Goal: Task Accomplishment & Management: Use online tool/utility

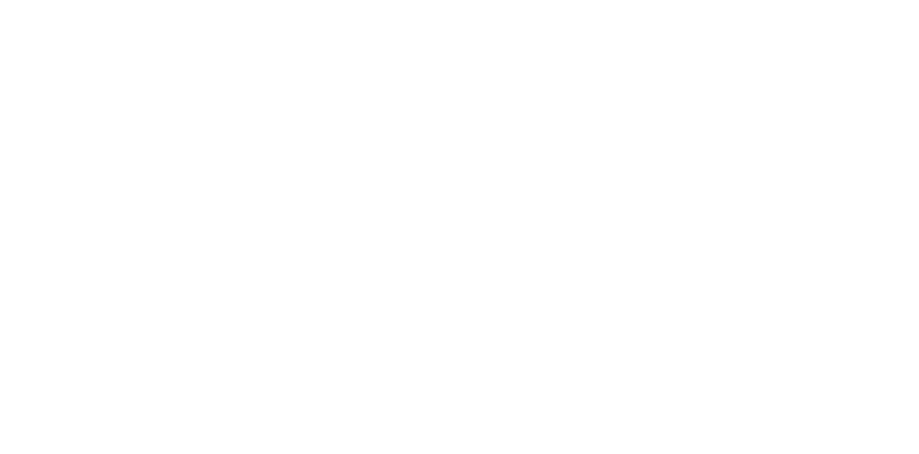
select select "Song"
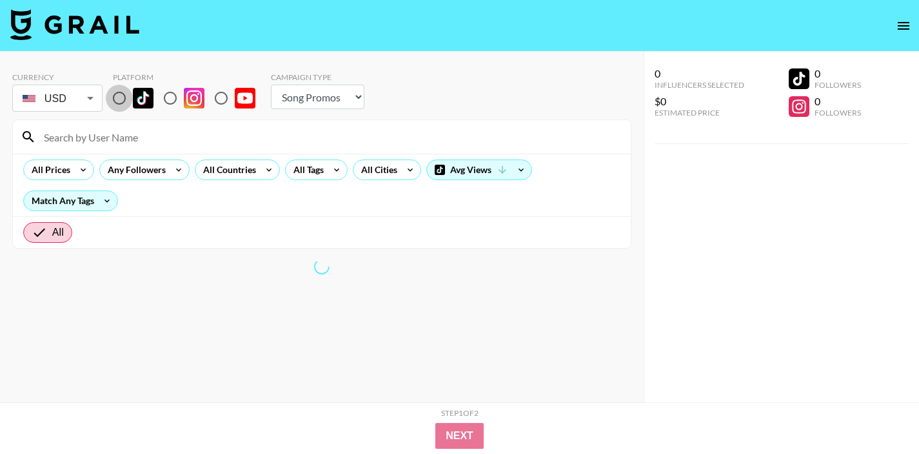
click at [125, 105] on input "radio" at bounding box center [119, 98] width 27 height 27
radio input "true"
click at [261, 174] on icon at bounding box center [269, 169] width 21 height 19
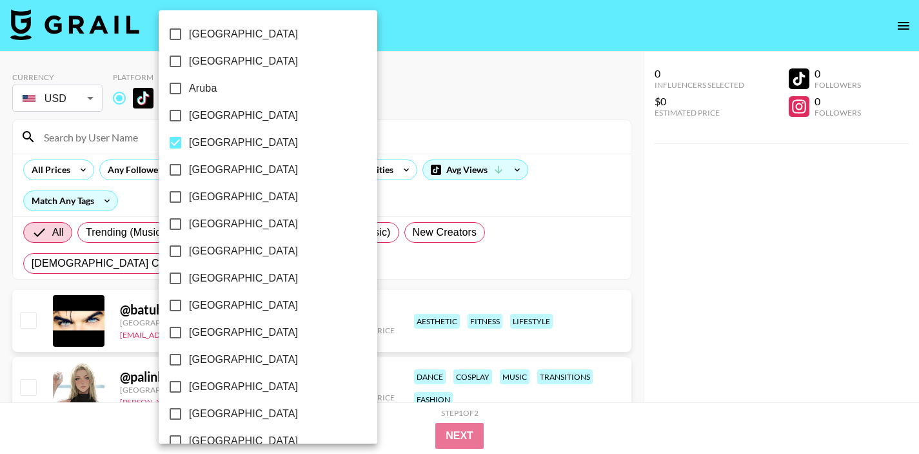
click at [210, 148] on span "[GEOGRAPHIC_DATA]" at bounding box center [243, 142] width 109 height 15
click at [189, 148] on input "[GEOGRAPHIC_DATA]" at bounding box center [175, 142] width 27 height 27
checkbox input "false"
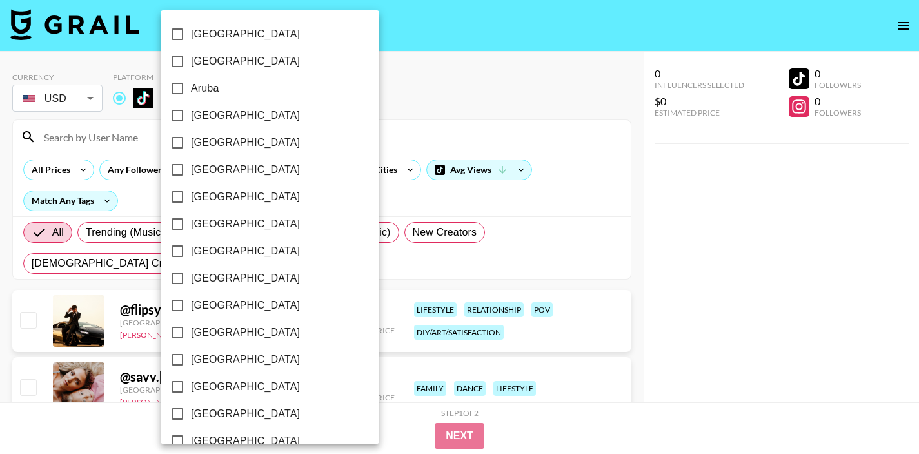
click at [524, 77] on div at bounding box center [459, 227] width 919 height 454
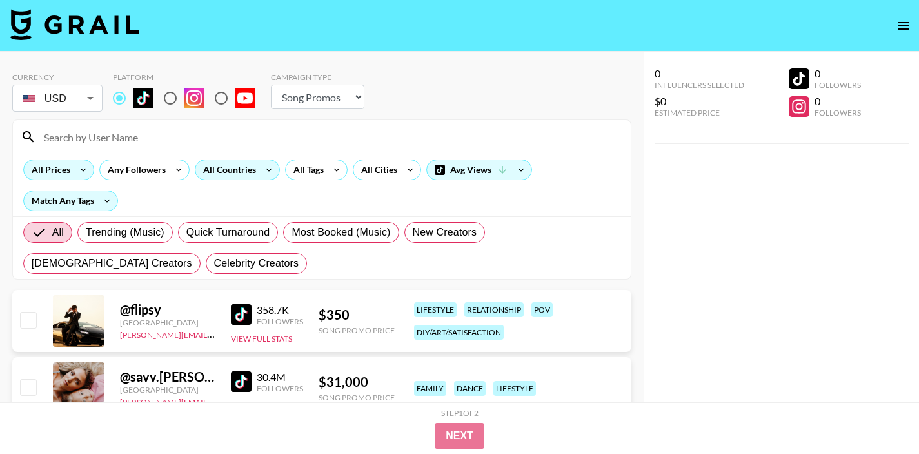
click at [61, 172] on div "All Prices" at bounding box center [48, 169] width 49 height 19
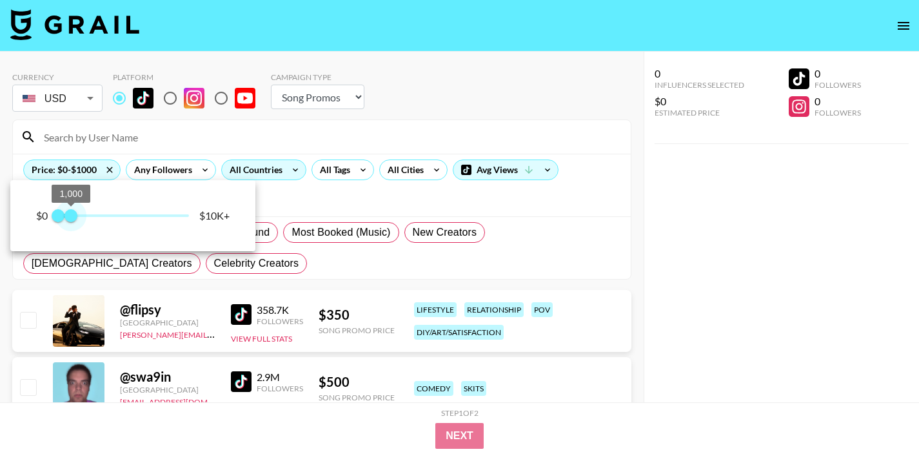
drag, startPoint x: 146, startPoint y: 221, endPoint x: 70, endPoint y: 227, distance: 76.4
click at [70, 222] on span "1,000" at bounding box center [71, 215] width 13 height 13
type input "750"
click at [67, 219] on span "750" at bounding box center [67, 215] width 13 height 13
click at [336, 198] on div at bounding box center [459, 227] width 919 height 454
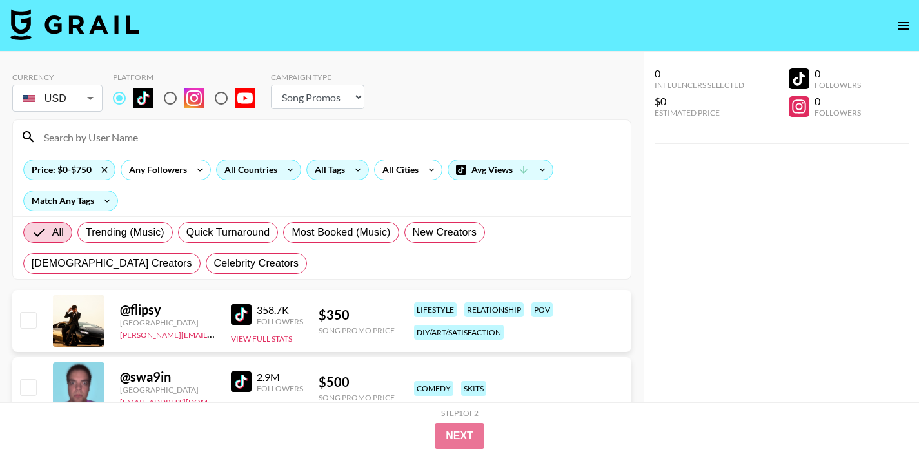
click at [326, 167] on div "All Tags" at bounding box center [327, 169] width 41 height 19
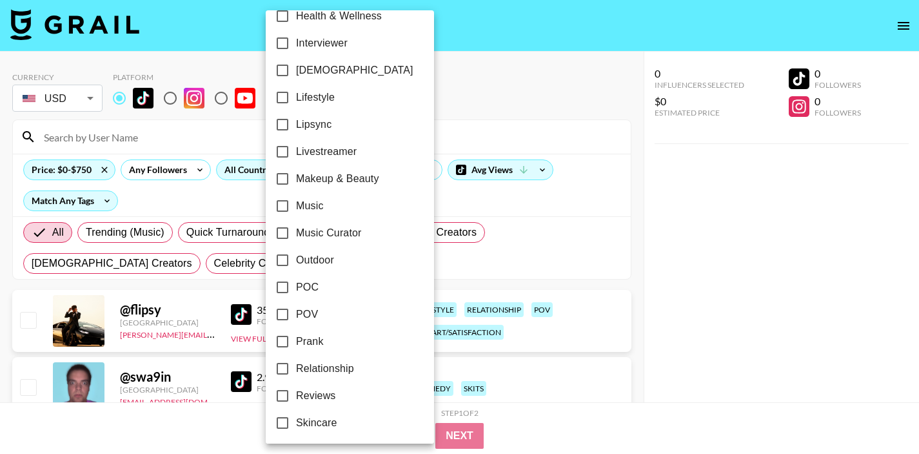
scroll to position [592, 0]
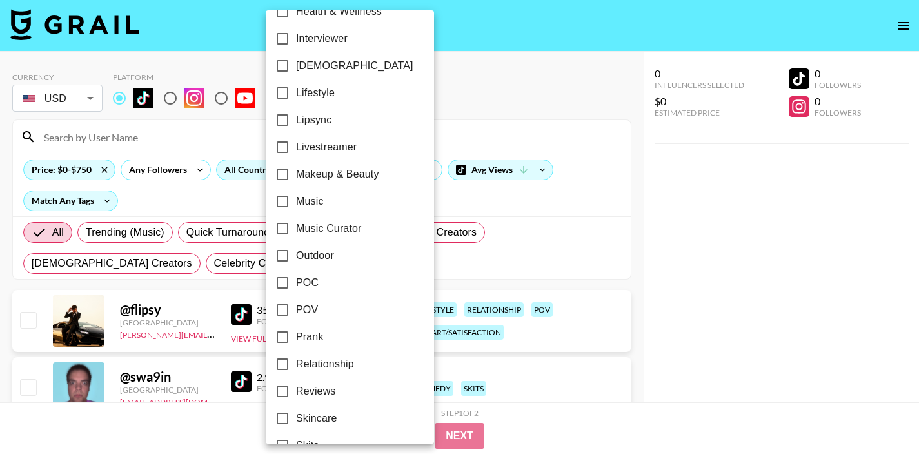
click at [303, 306] on span "POV" at bounding box center [307, 309] width 22 height 15
click at [296, 306] on input "POV" at bounding box center [282, 309] width 27 height 27
checkbox input "true"
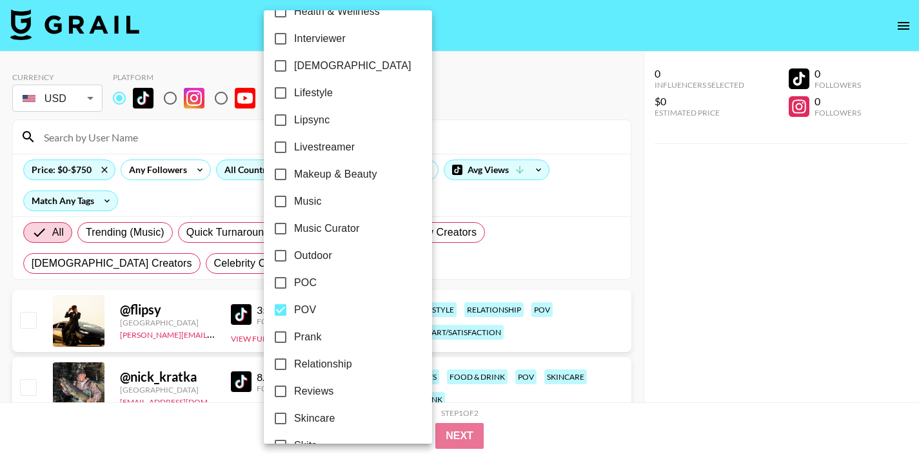
drag, startPoint x: 558, startPoint y: 120, endPoint x: 550, endPoint y: 125, distance: 9.5
click at [558, 120] on div at bounding box center [459, 227] width 919 height 454
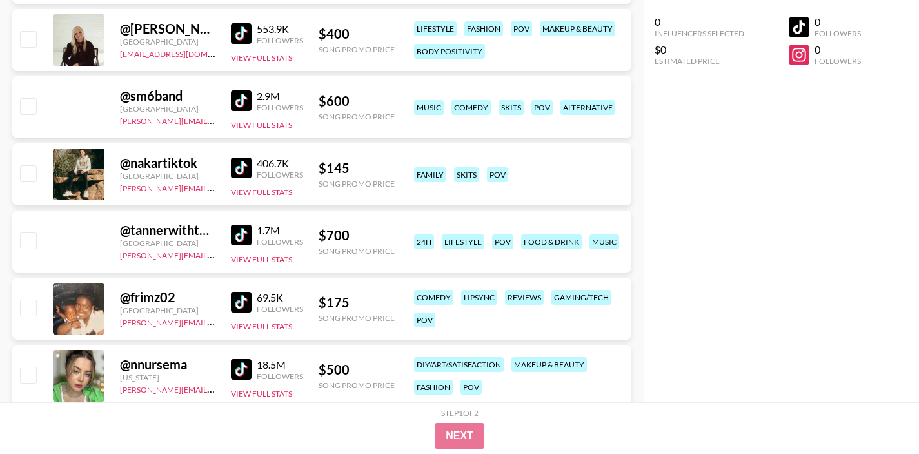
scroll to position [1624, 0]
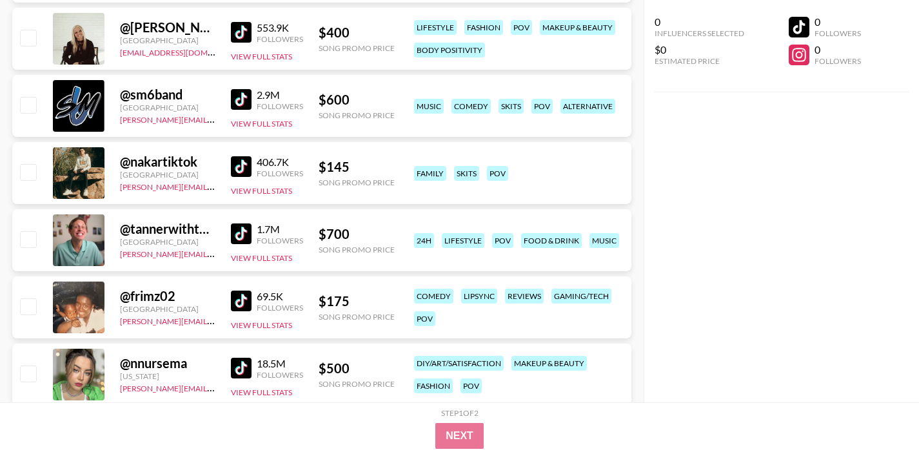
click at [248, 240] on img at bounding box center [241, 233] width 21 height 21
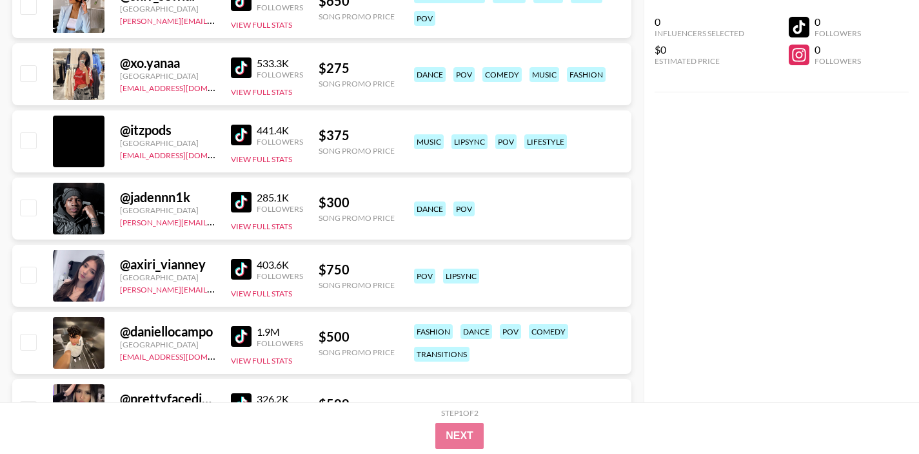
scroll to position [2395, 0]
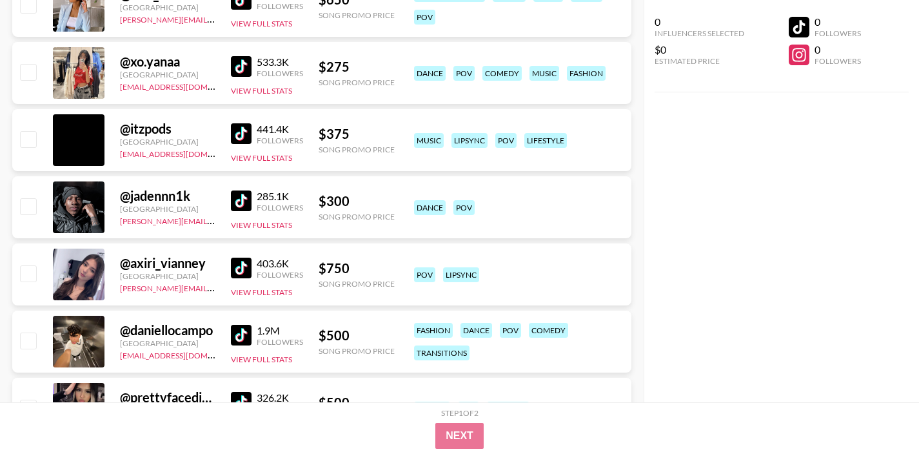
click at [246, 205] on img at bounding box center [241, 200] width 21 height 21
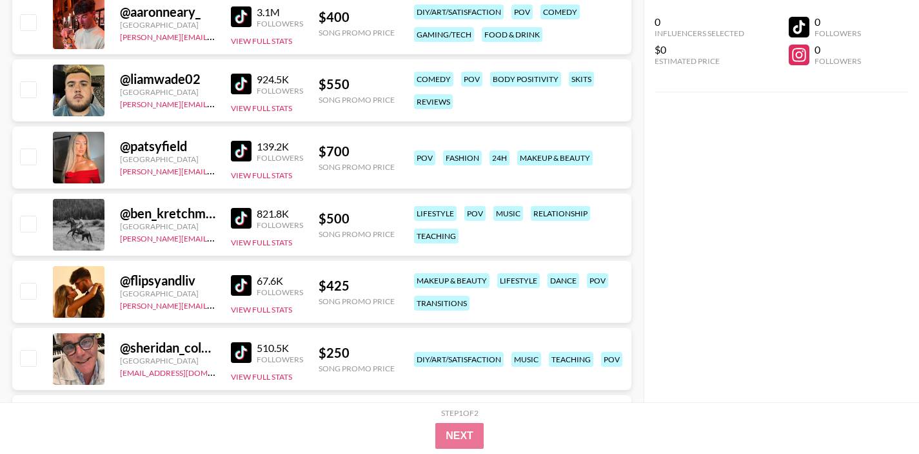
scroll to position [8217, 0]
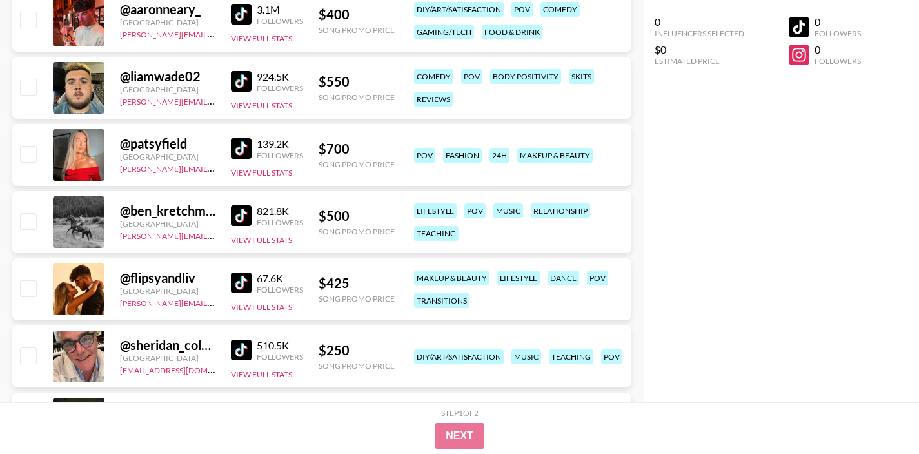
click at [238, 214] on img at bounding box center [241, 215] width 21 height 21
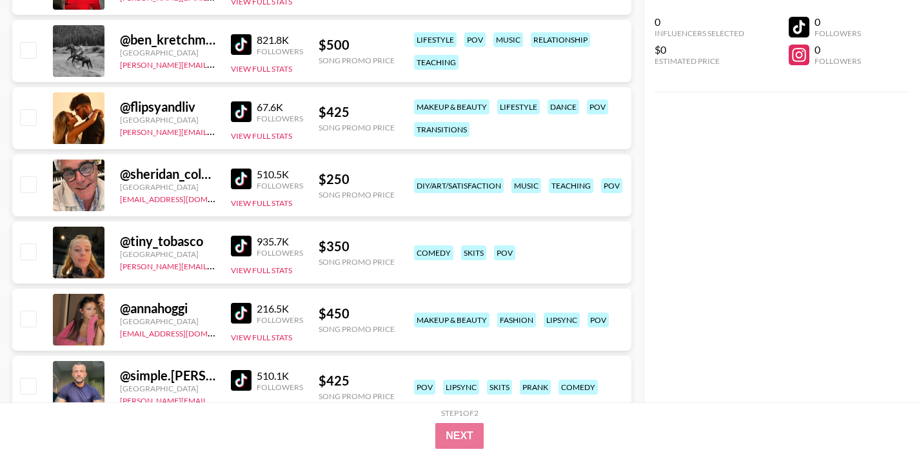
scroll to position [8389, 0]
click at [706, 258] on div "0 Influencers Selected $0 Estimated Price 0 Followers 0 Followers" at bounding box center [782, 201] width 276 height 402
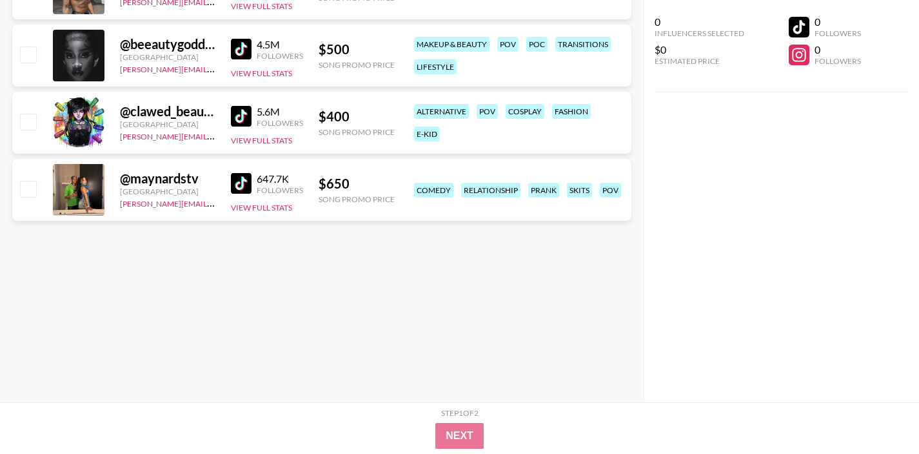
scroll to position [0, 0]
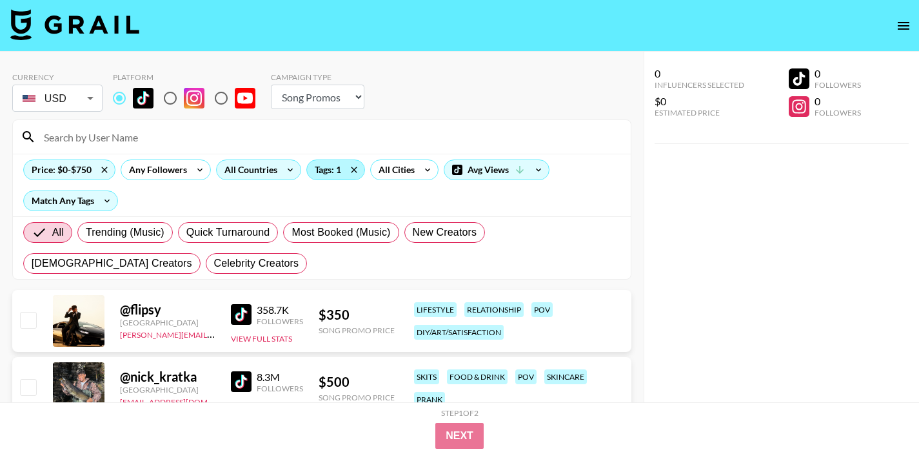
click at [322, 169] on div "Tags: 1" at bounding box center [335, 169] width 57 height 19
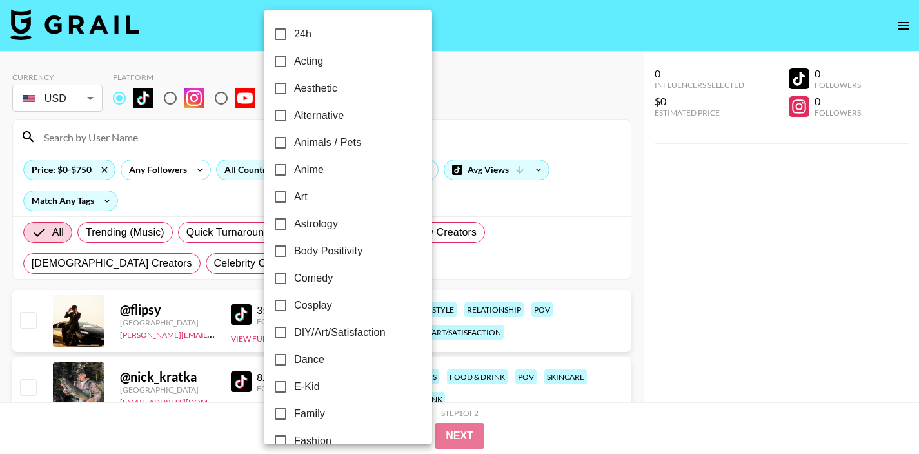
click at [301, 279] on span "Comedy" at bounding box center [313, 277] width 39 height 15
click at [294, 279] on input "Comedy" at bounding box center [280, 278] width 27 height 27
checkbox input "true"
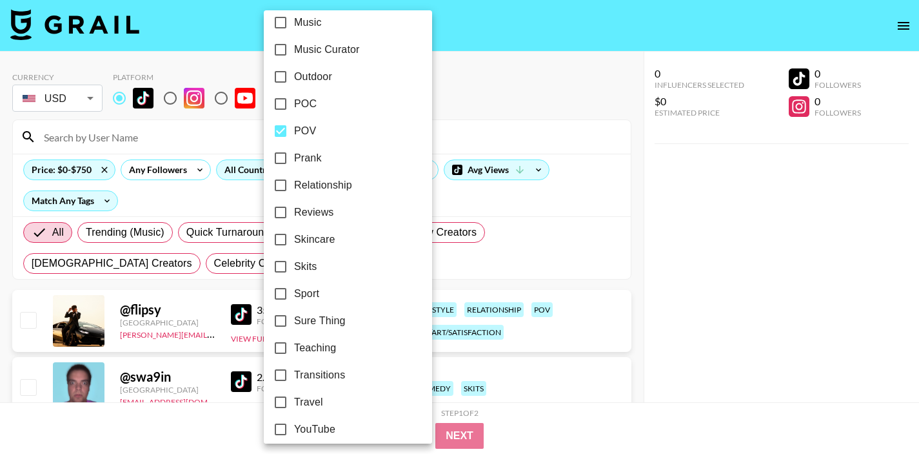
scroll to position [780, 0]
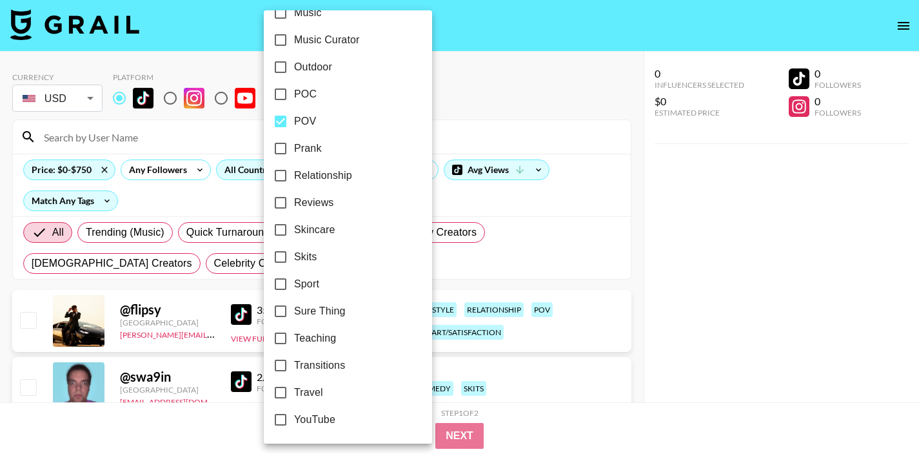
click at [636, 186] on div at bounding box center [459, 227] width 919 height 454
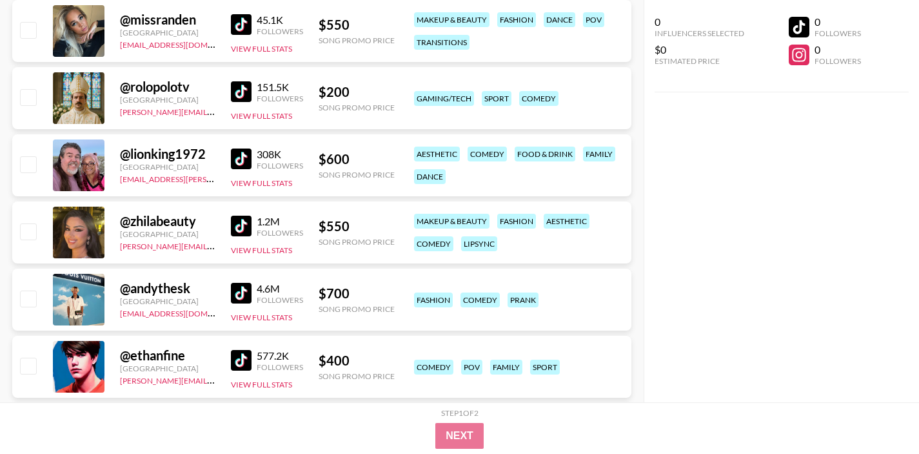
scroll to position [14221, 0]
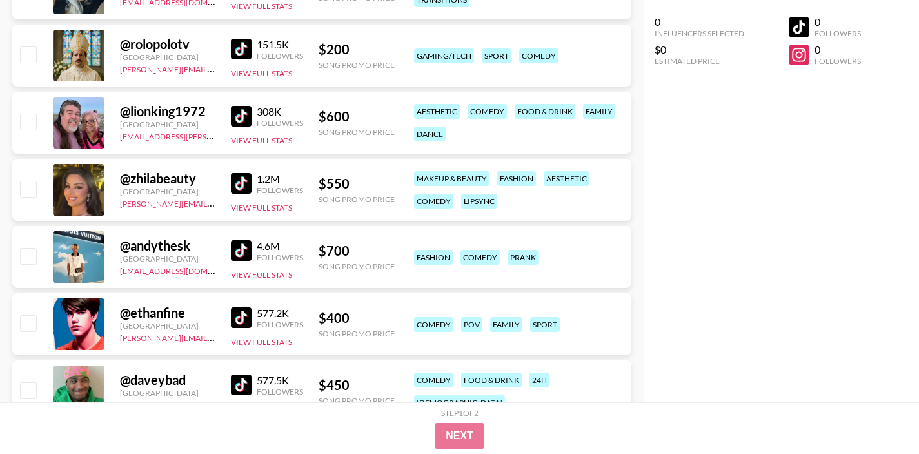
click at [241, 115] on img at bounding box center [241, 116] width 21 height 21
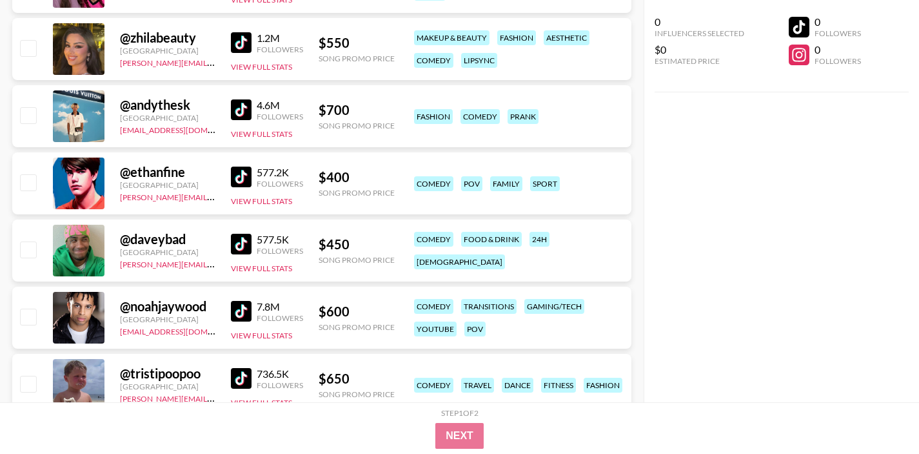
scroll to position [14374, 0]
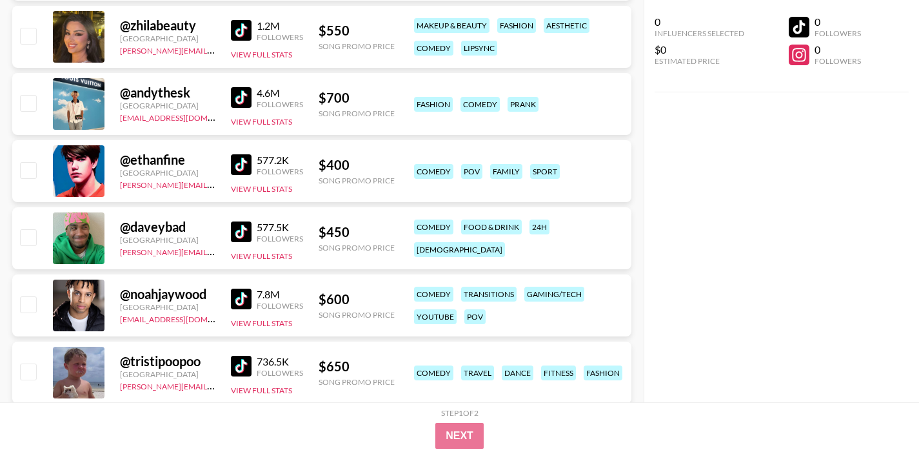
click at [239, 231] on img at bounding box center [241, 231] width 21 height 21
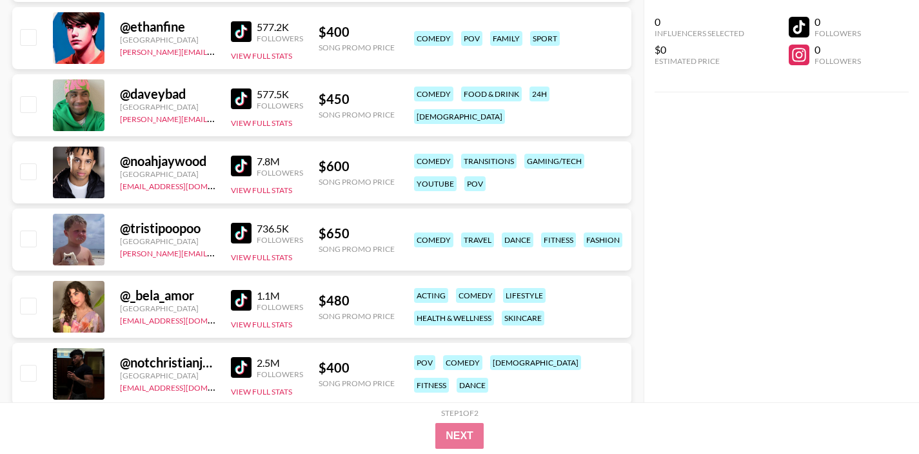
scroll to position [14515, 0]
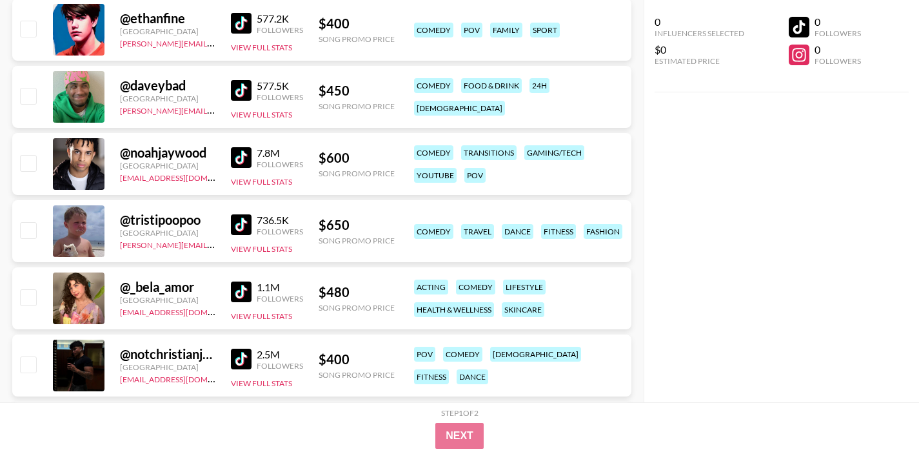
click at [237, 225] on img at bounding box center [241, 224] width 21 height 21
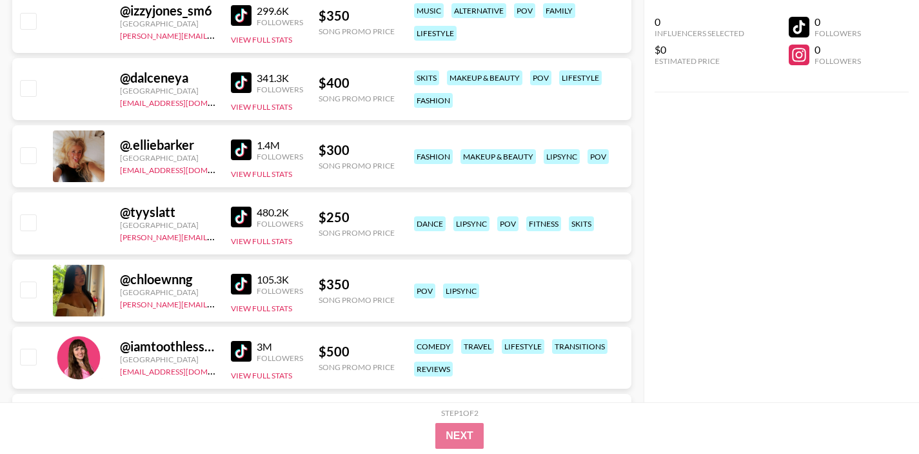
scroll to position [28480, 0]
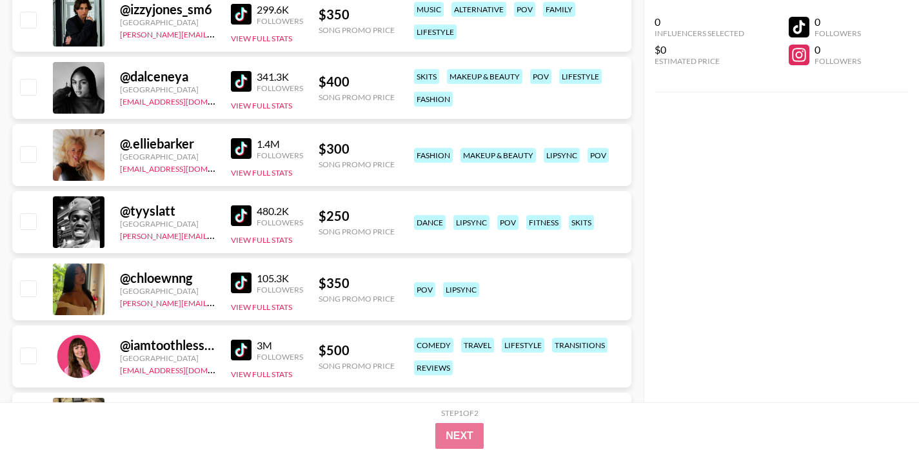
click at [250, 154] on img at bounding box center [241, 148] width 21 height 21
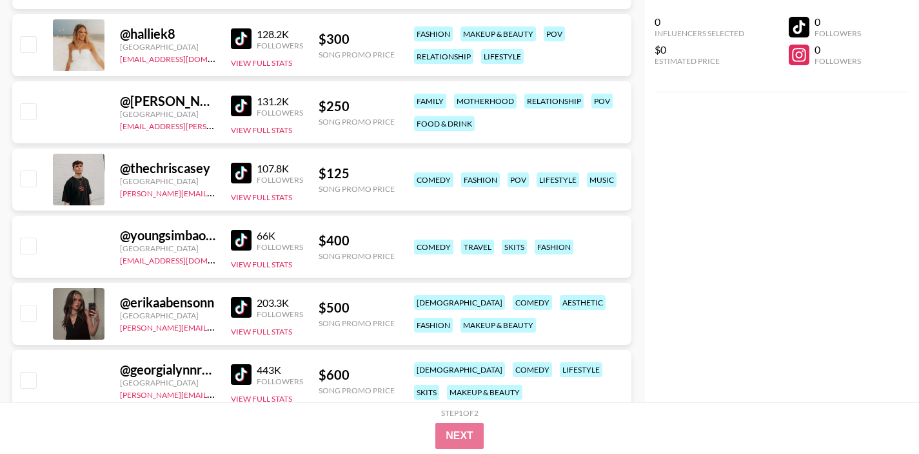
scroll to position [31249, 0]
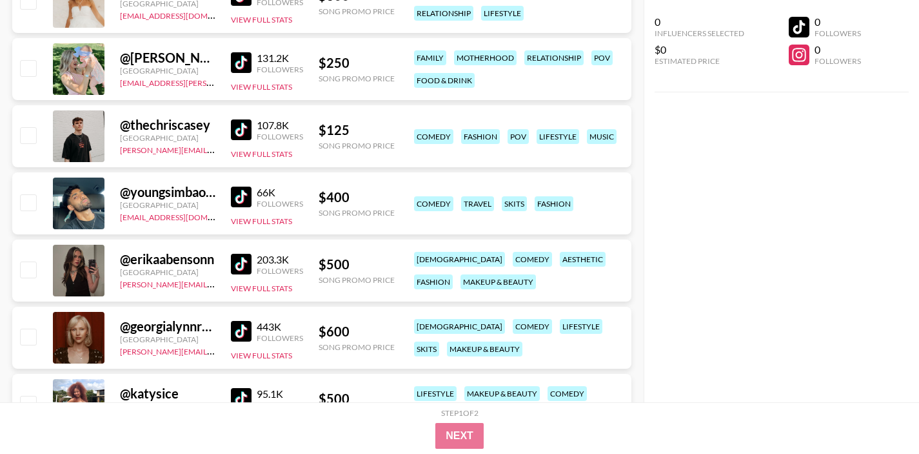
click at [232, 127] on img at bounding box center [241, 129] width 21 height 21
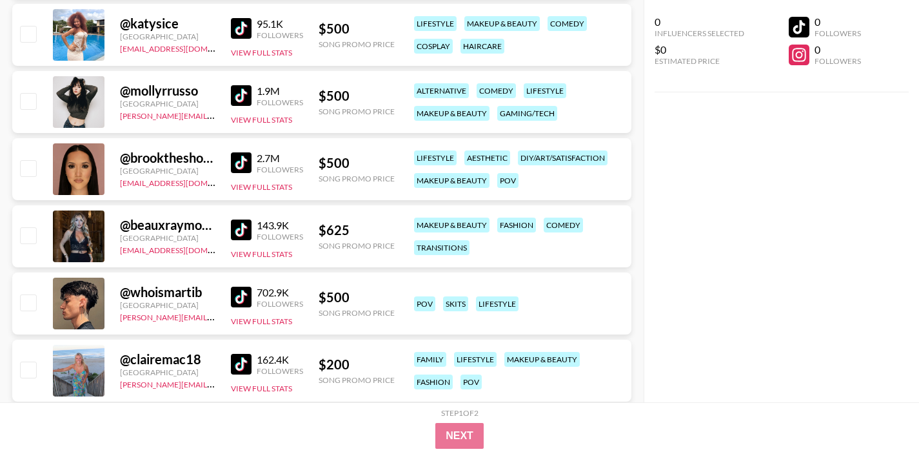
scroll to position [31617, 0]
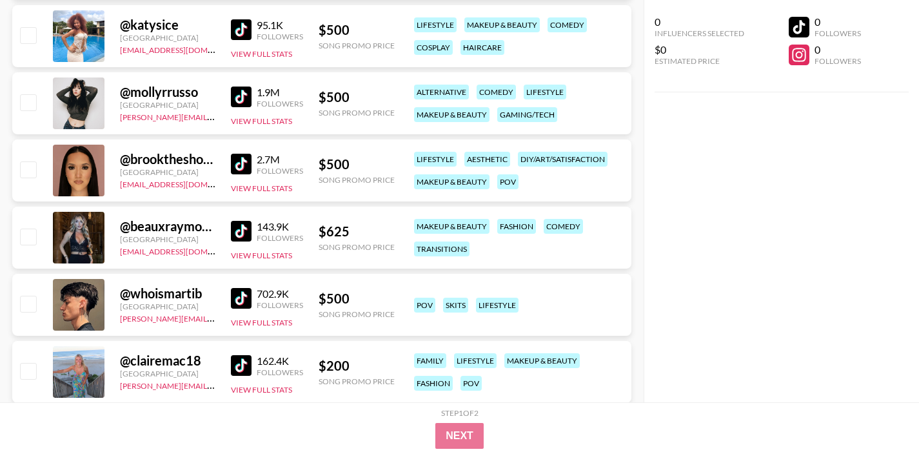
click at [240, 35] on img at bounding box center [241, 29] width 21 height 21
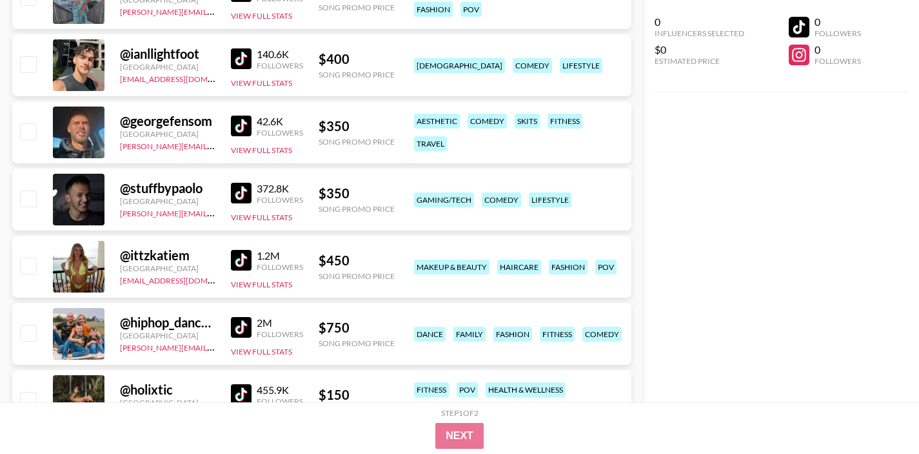
scroll to position [32025, 0]
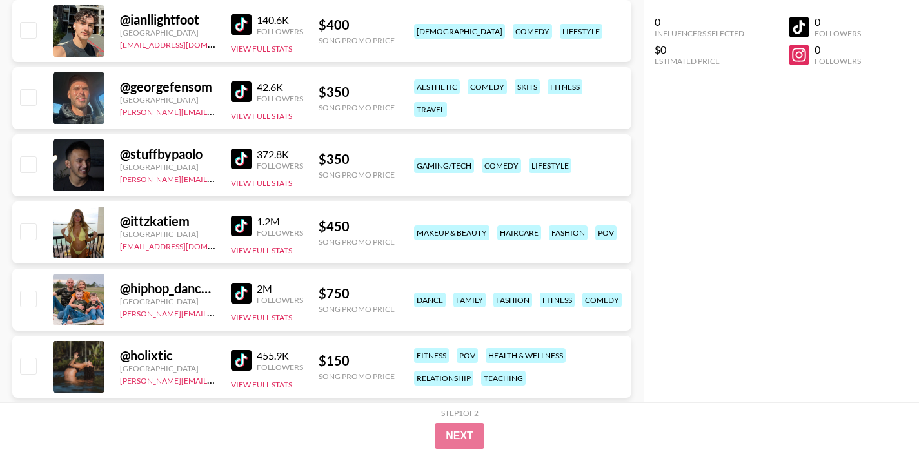
click at [242, 226] on img at bounding box center [241, 225] width 21 height 21
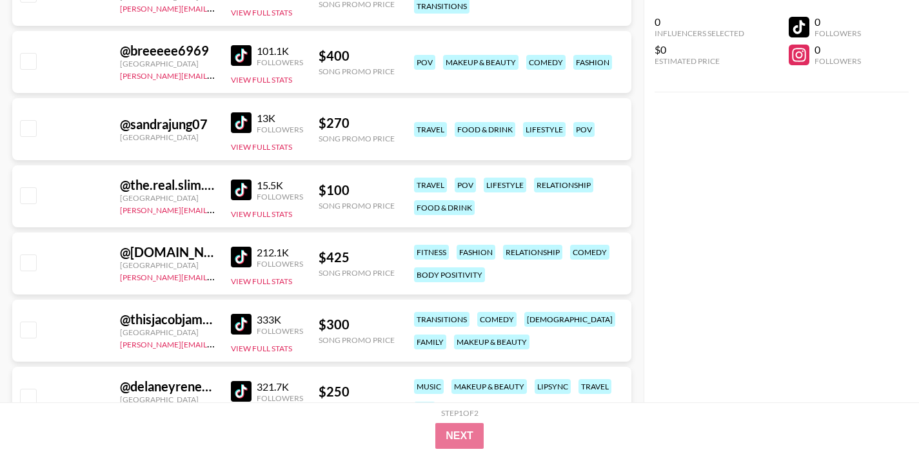
scroll to position [37915, 0]
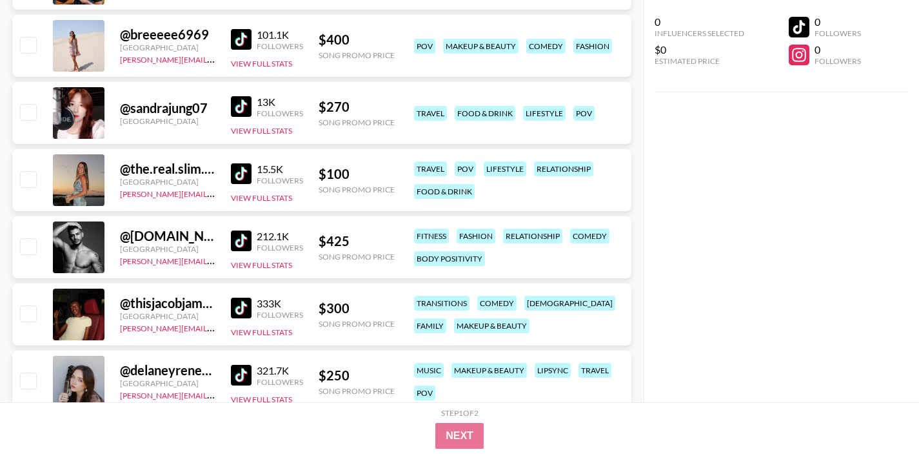
click at [236, 177] on img at bounding box center [241, 173] width 21 height 21
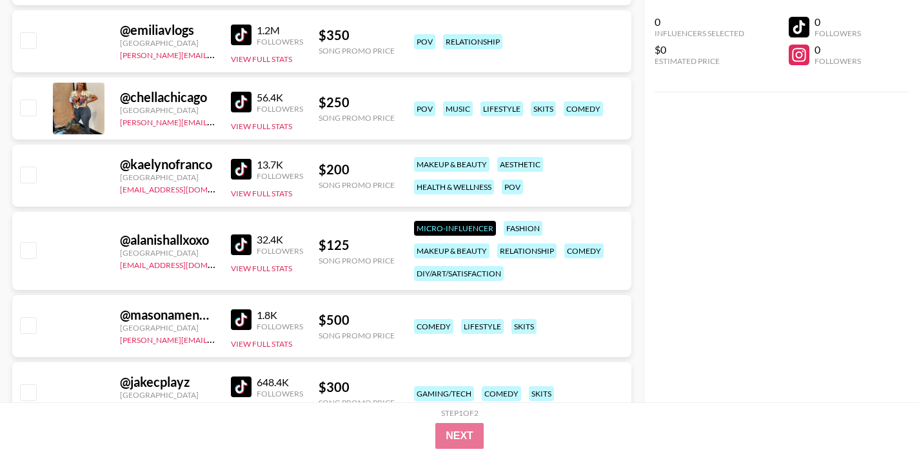
scroll to position [39933, 0]
